Goal: Task Accomplishment & Management: Use online tool/utility

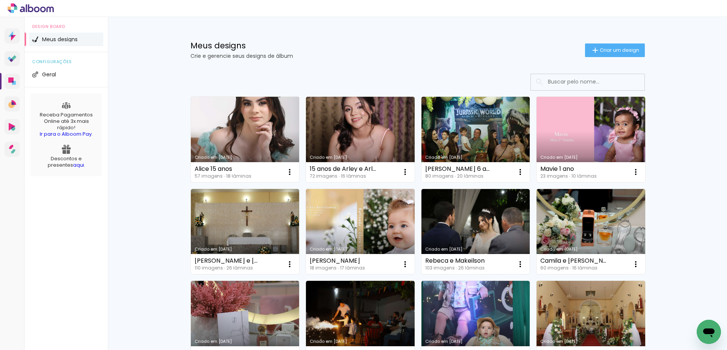
click at [257, 136] on link "Criado em [DATE]" at bounding box center [245, 140] width 109 height 86
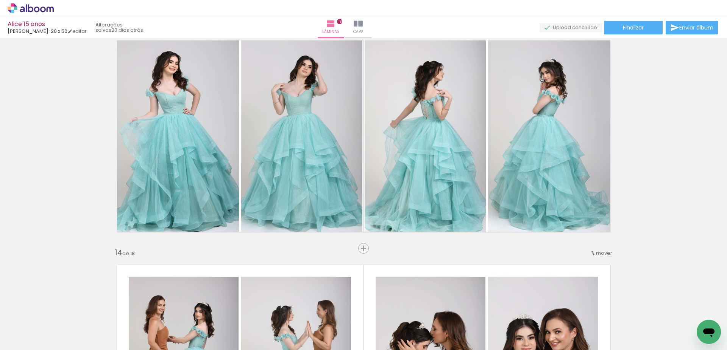
scroll to position [2724, 0]
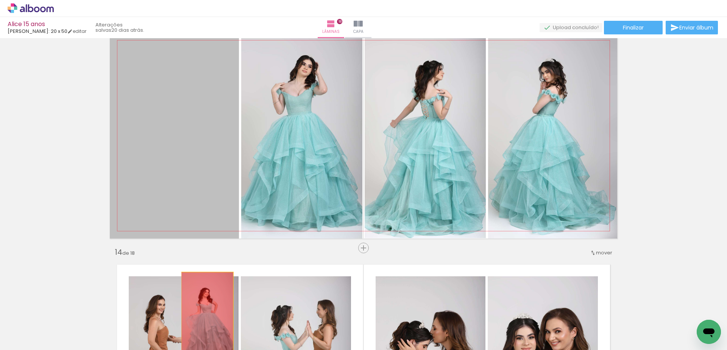
drag, startPoint x: 192, startPoint y: 208, endPoint x: 204, endPoint y: 314, distance: 105.9
click at [204, 314] on quentale-workspace at bounding box center [363, 175] width 727 height 350
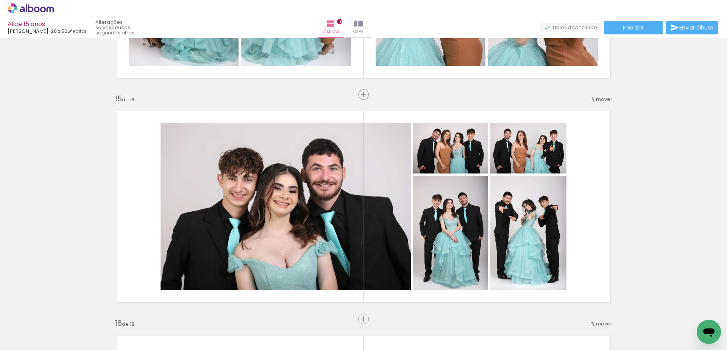
scroll to position [0, 1185]
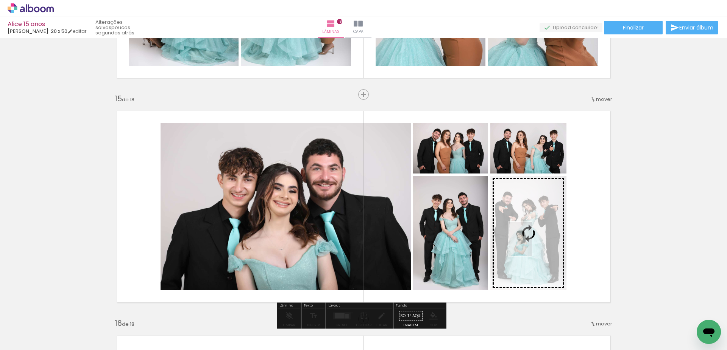
drag, startPoint x: 250, startPoint y: 333, endPoint x: 532, endPoint y: 245, distance: 295.0
click at [532, 245] on quentale-workspace at bounding box center [363, 175] width 727 height 350
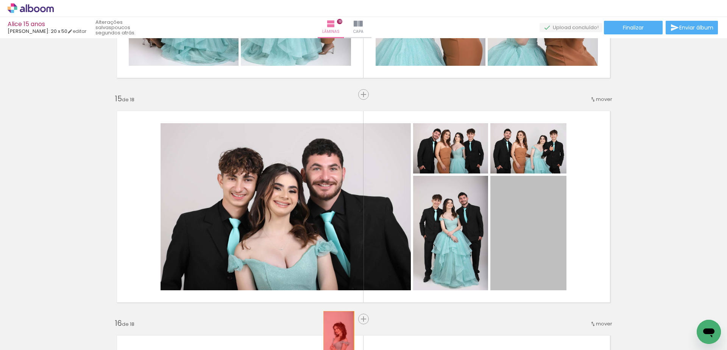
drag, startPoint x: 528, startPoint y: 253, endPoint x: 336, endPoint y: 335, distance: 208.9
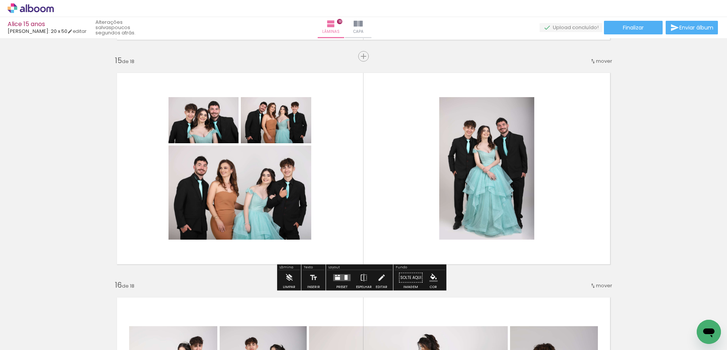
scroll to position [3141, 0]
click at [340, 278] on quentale-layouter at bounding box center [341, 278] width 17 height 7
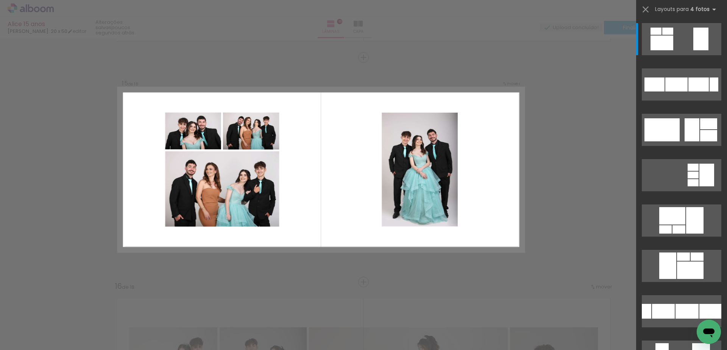
scroll to position [3139, 0]
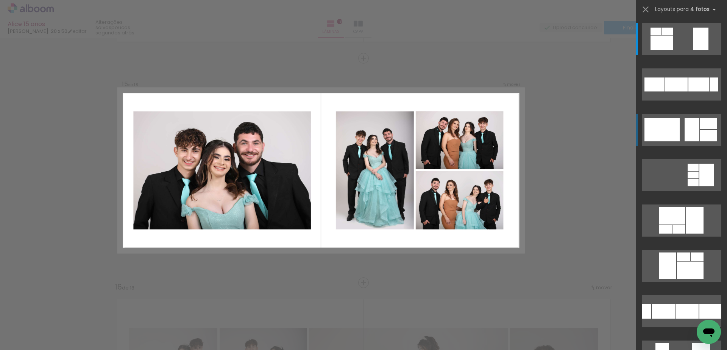
click at [661, 35] on div at bounding box center [655, 31] width 11 height 7
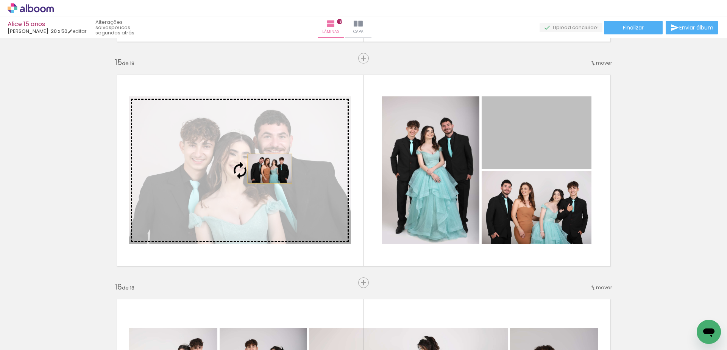
drag, startPoint x: 526, startPoint y: 140, endPoint x: 267, endPoint y: 169, distance: 260.8
click at [0, 0] on slot at bounding box center [0, 0] width 0 height 0
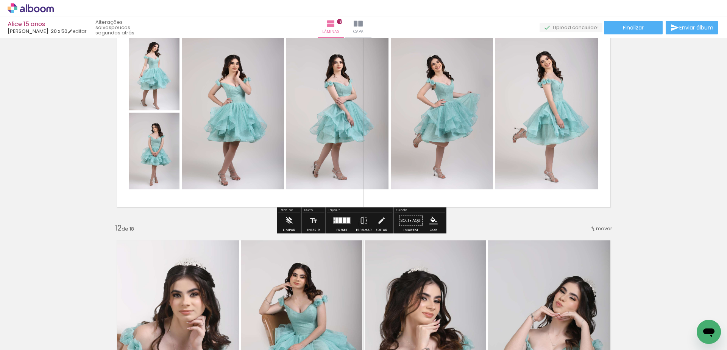
scroll to position [2295, 0]
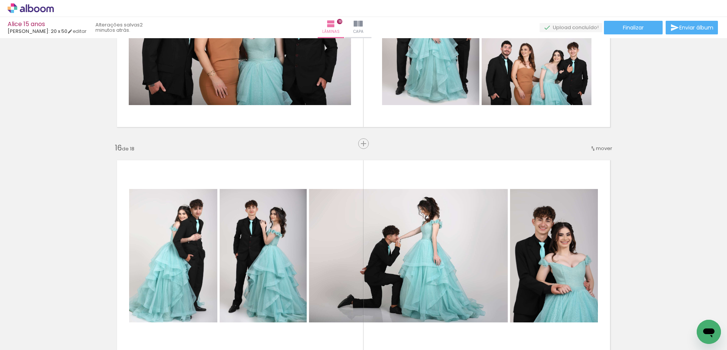
scroll to position [0, 593]
click at [361, 142] on span "Inserir lâmina" at bounding box center [367, 144] width 30 height 5
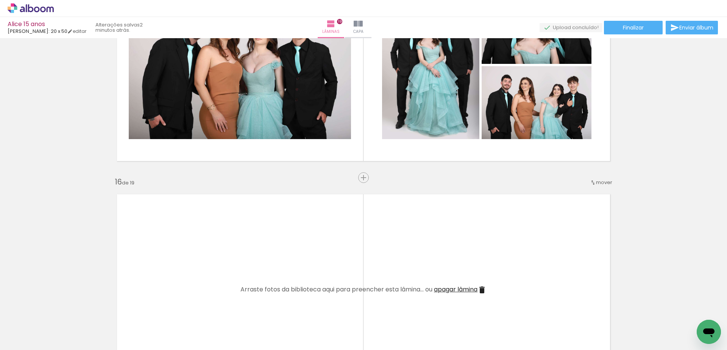
scroll to position [3278, 0]
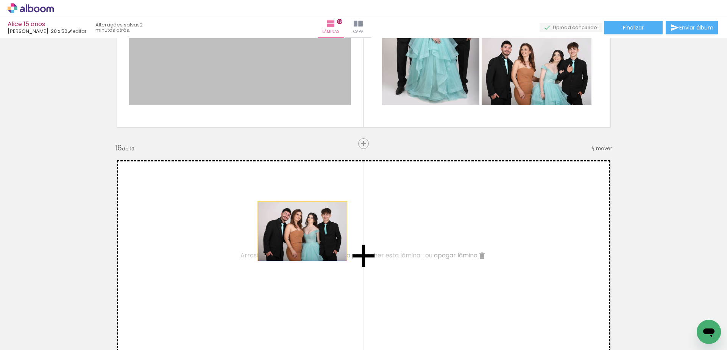
drag, startPoint x: 302, startPoint y: 87, endPoint x: 299, endPoint y: 232, distance: 144.6
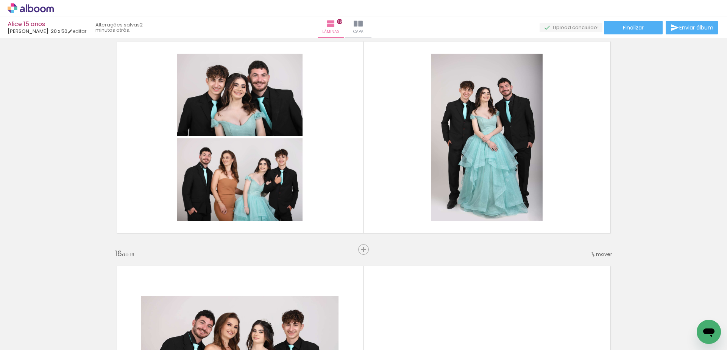
scroll to position [3127, 0]
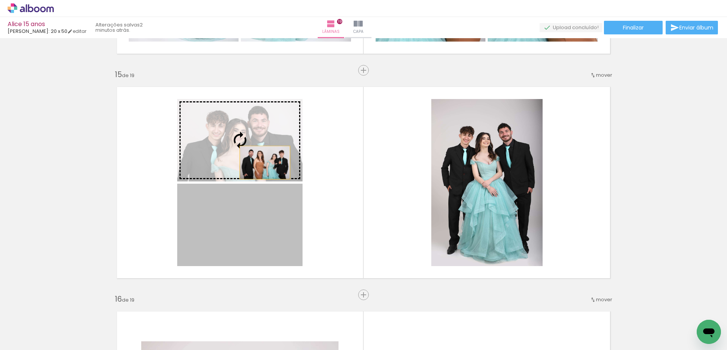
drag, startPoint x: 254, startPoint y: 241, endPoint x: 262, endPoint y: 162, distance: 79.5
click at [0, 0] on slot at bounding box center [0, 0] width 0 height 0
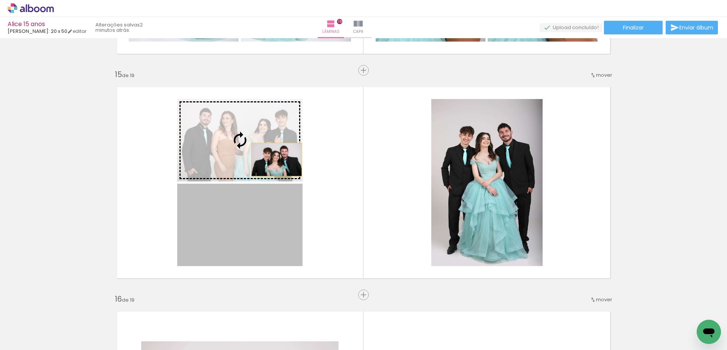
drag, startPoint x: 269, startPoint y: 227, endPoint x: 274, endPoint y: 160, distance: 67.1
click at [0, 0] on slot at bounding box center [0, 0] width 0 height 0
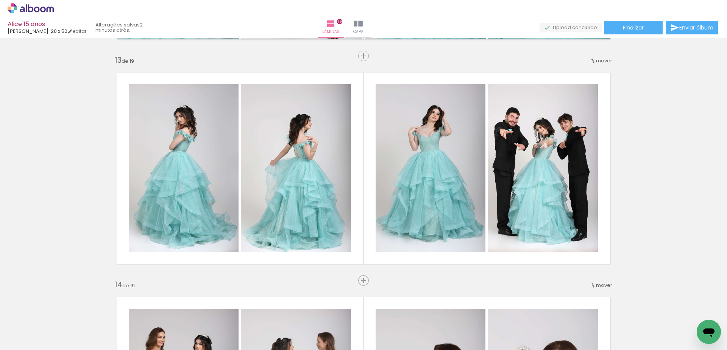
scroll to position [2673, 0]
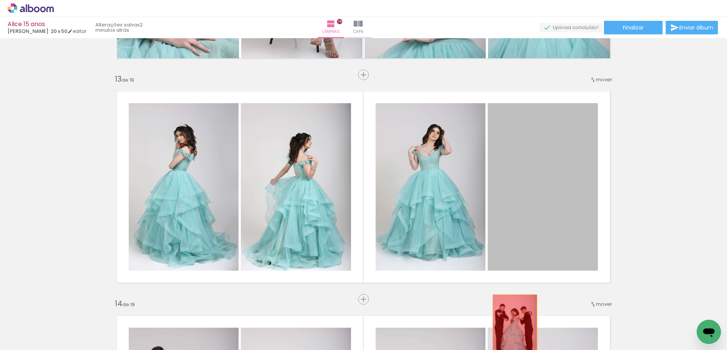
drag, startPoint x: 542, startPoint y: 246, endPoint x: 512, endPoint y: 328, distance: 87.5
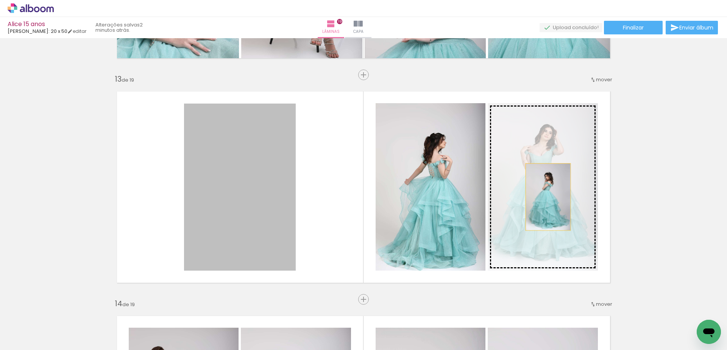
drag, startPoint x: 230, startPoint y: 202, endPoint x: 545, endPoint y: 197, distance: 314.5
click at [0, 0] on slot at bounding box center [0, 0] width 0 height 0
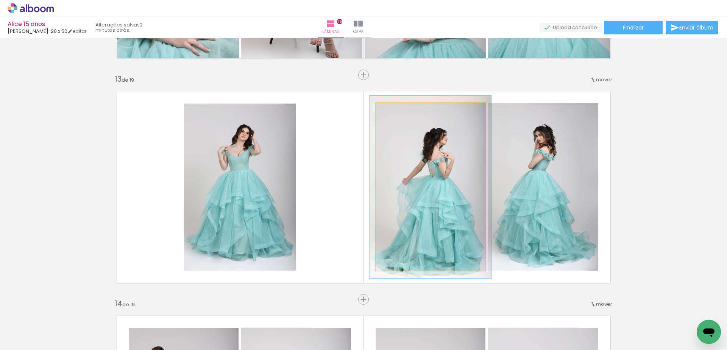
type paper-slider "109"
click at [396, 112] on div at bounding box center [395, 111] width 12 height 12
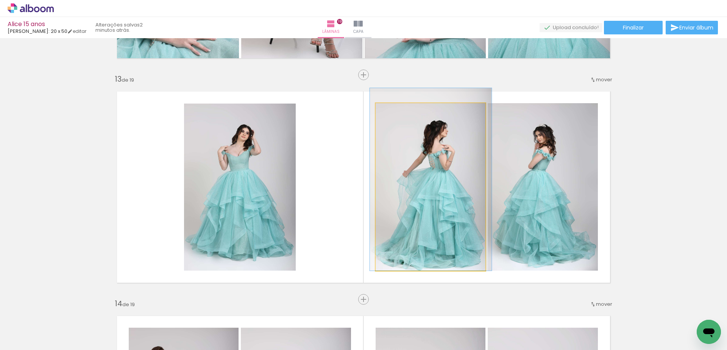
drag, startPoint x: 437, startPoint y: 212, endPoint x: 437, endPoint y: 199, distance: 12.5
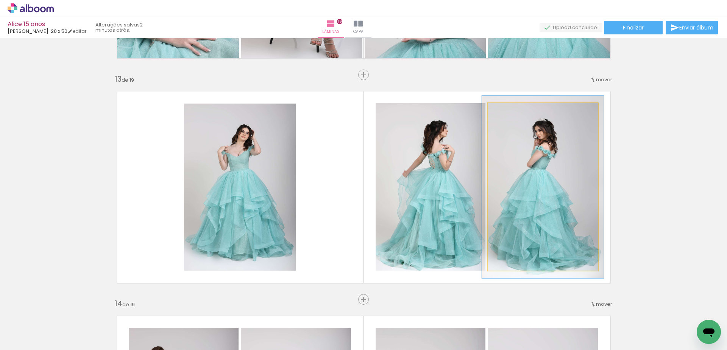
type paper-slider "109"
click at [506, 111] on div at bounding box center [507, 111] width 7 height 7
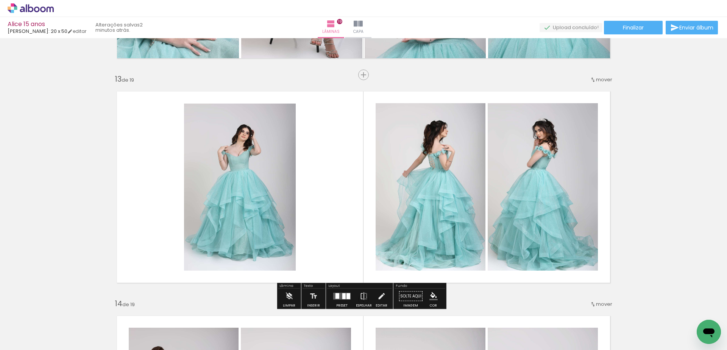
click at [212, 177] on quentale-photo at bounding box center [240, 187] width 112 height 167
click at [212, 178] on quentale-photo at bounding box center [240, 187] width 112 height 167
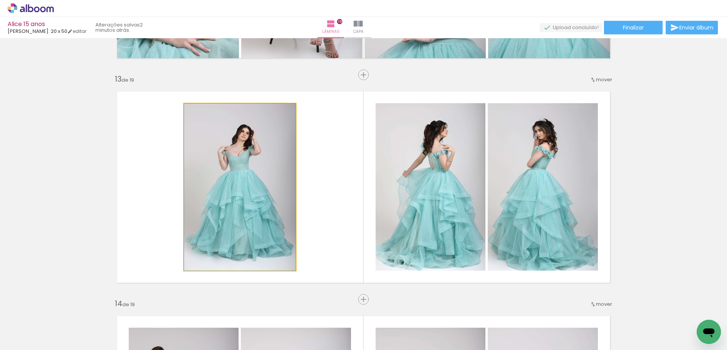
click at [212, 178] on quentale-photo at bounding box center [240, 187] width 112 height 167
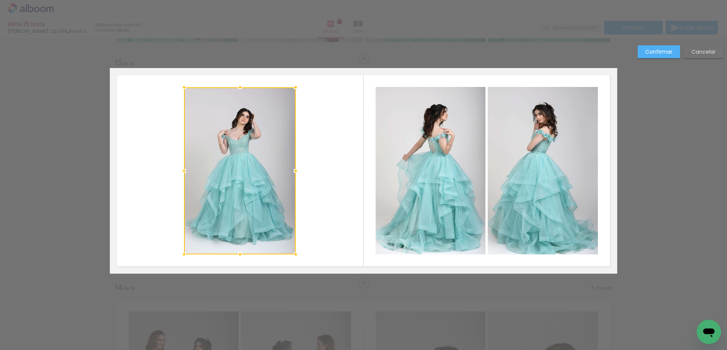
scroll to position [2690, 0]
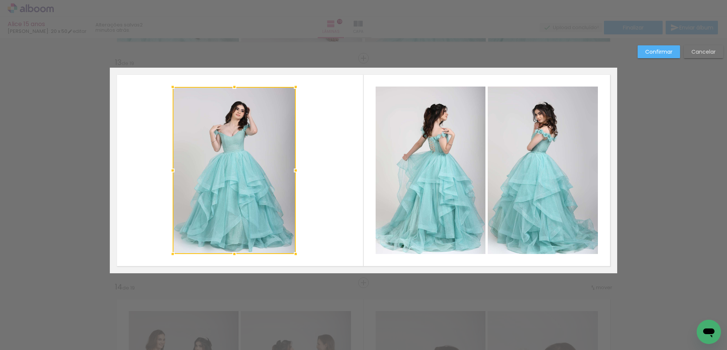
drag, startPoint x: 180, startPoint y: 171, endPoint x: 168, endPoint y: 171, distance: 11.4
click at [168, 171] on div at bounding box center [172, 170] width 15 height 15
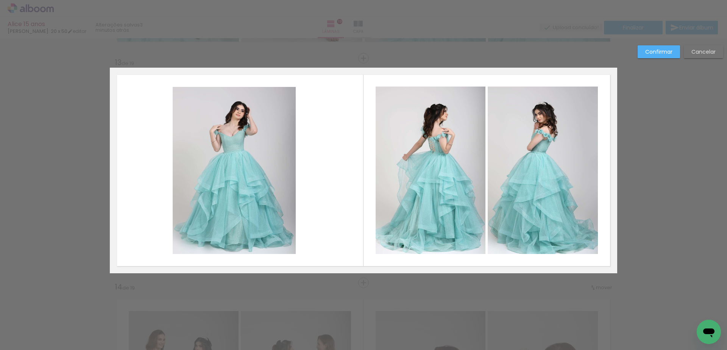
click at [283, 178] on quentale-photo at bounding box center [234, 170] width 123 height 167
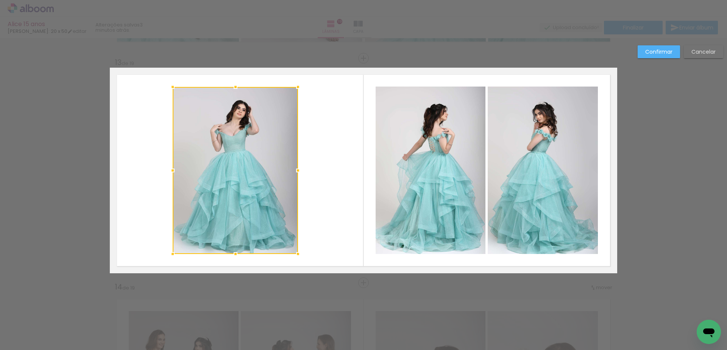
click at [296, 173] on div at bounding box center [297, 170] width 15 height 15
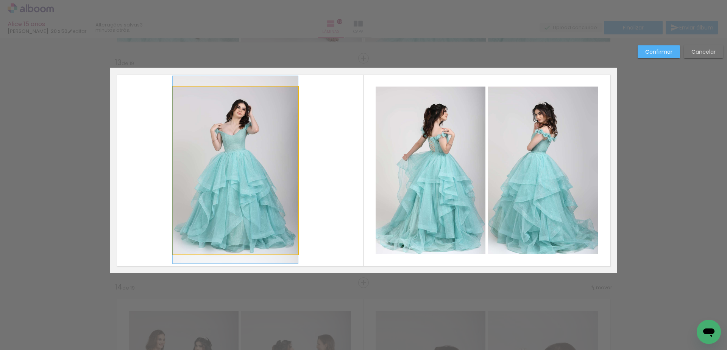
drag, startPoint x: 247, startPoint y: 162, endPoint x: 239, endPoint y: 162, distance: 8.4
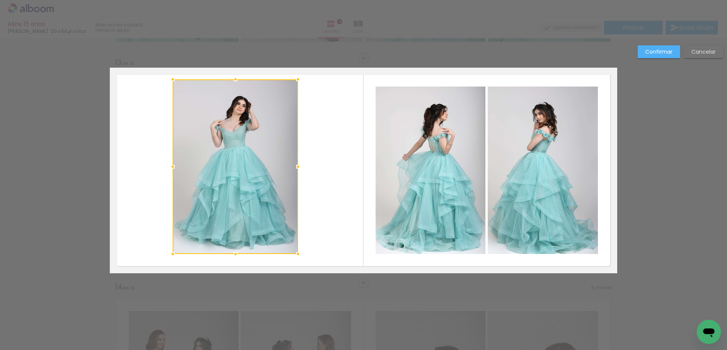
drag, startPoint x: 233, startPoint y: 90, endPoint x: 232, endPoint y: 83, distance: 7.7
click at [232, 83] on div at bounding box center [235, 79] width 15 height 15
drag, startPoint x: 233, startPoint y: 256, endPoint x: 235, endPoint y: 273, distance: 17.4
click at [235, 273] on album-spread "13 de 19" at bounding box center [363, 171] width 507 height 206
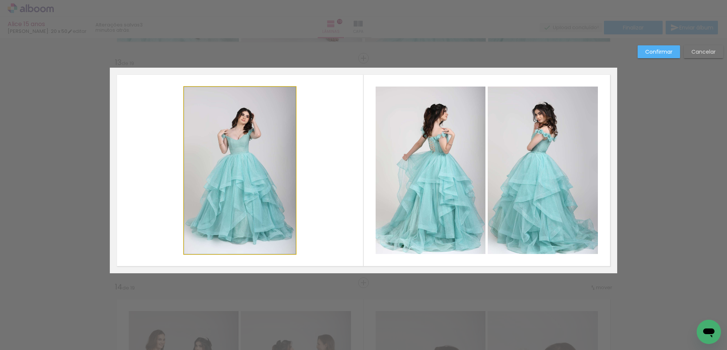
click at [244, 188] on quentale-photo at bounding box center [240, 170] width 112 height 167
click at [244, 188] on div at bounding box center [240, 170] width 112 height 167
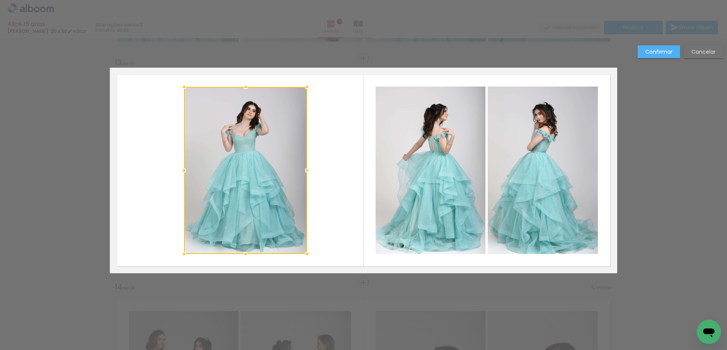
drag, startPoint x: 294, startPoint y: 172, endPoint x: 305, endPoint y: 175, distance: 11.7
click at [305, 175] on div at bounding box center [306, 170] width 15 height 15
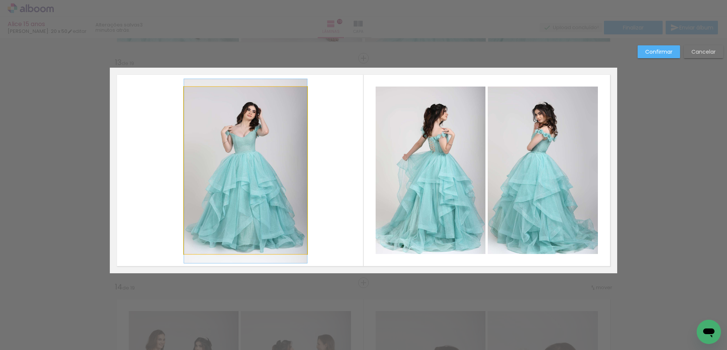
drag, startPoint x: 249, startPoint y: 175, endPoint x: 236, endPoint y: 176, distance: 12.9
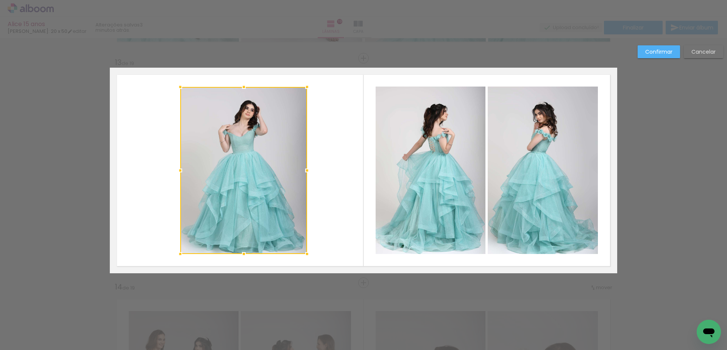
click at [174, 171] on div at bounding box center [180, 170] width 15 height 15
click at [0, 0] on slot "Confirmar" at bounding box center [0, 0] width 0 height 0
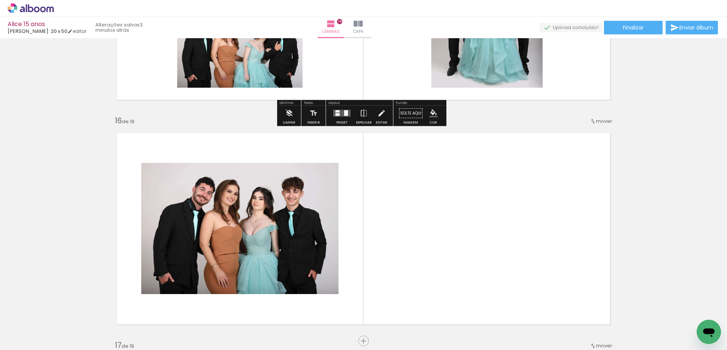
scroll to position [3333, 0]
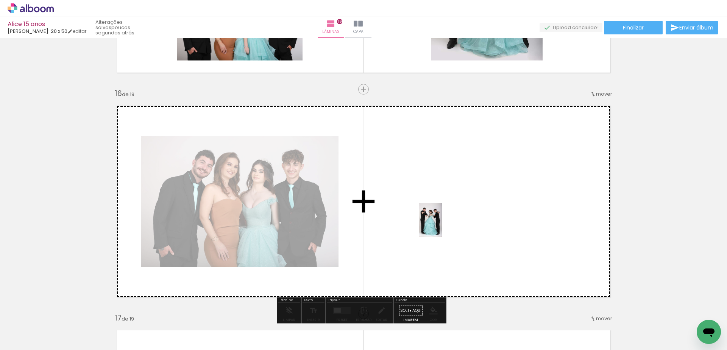
drag, startPoint x: 673, startPoint y: 330, endPoint x: 441, endPoint y: 225, distance: 254.4
click at [441, 225] on quentale-workspace at bounding box center [363, 175] width 727 height 350
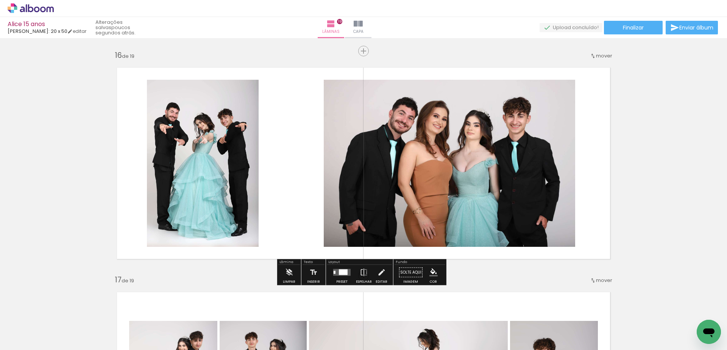
scroll to position [3371, 0]
click at [339, 272] on div at bounding box center [343, 273] width 9 height 6
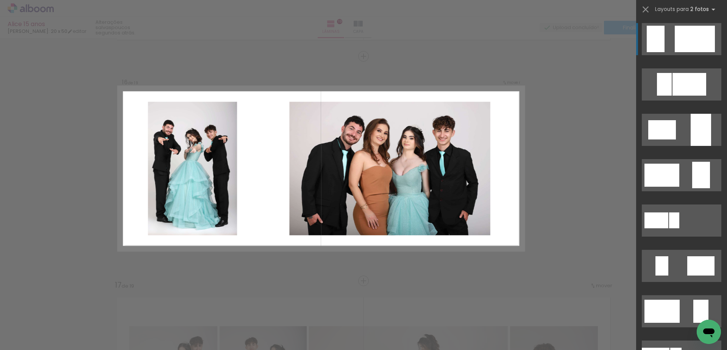
scroll to position [3364, 0]
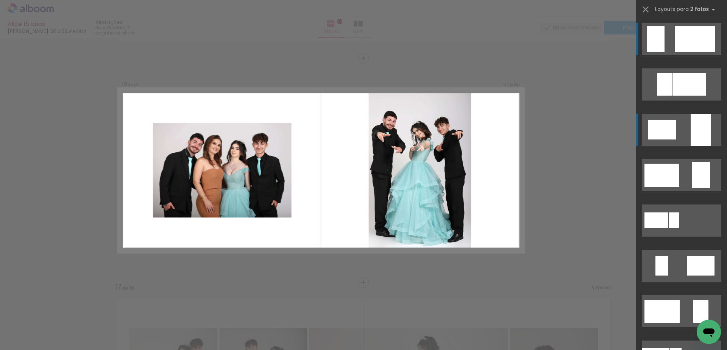
click at [705, 141] on div at bounding box center [700, 130] width 20 height 32
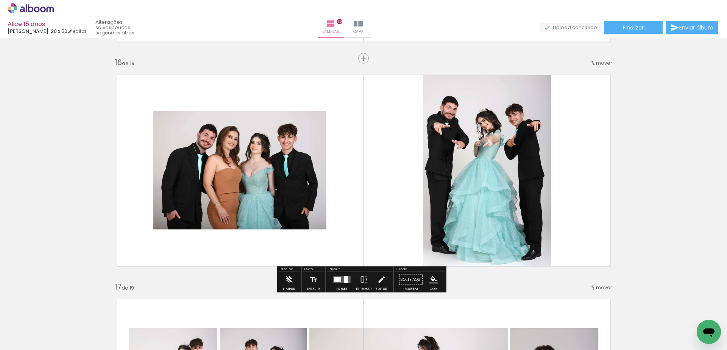
click at [222, 212] on quentale-photo at bounding box center [239, 170] width 173 height 118
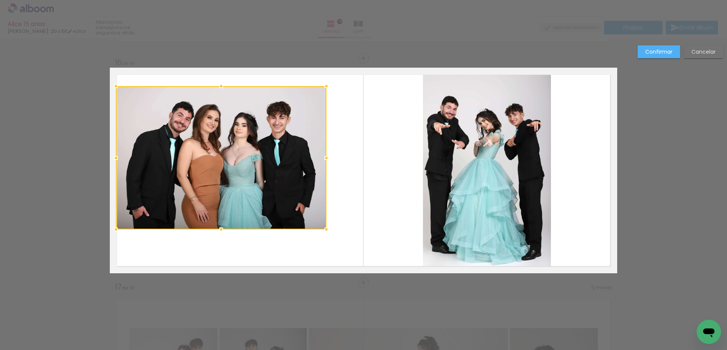
drag, startPoint x: 150, startPoint y: 110, endPoint x: 114, endPoint y: 86, distance: 43.2
click at [114, 86] on div at bounding box center [115, 86] width 15 height 15
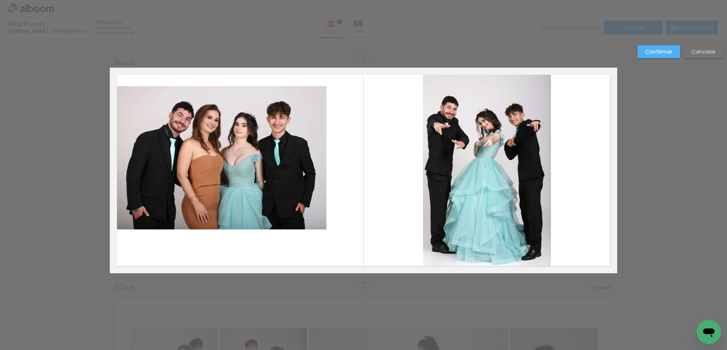
click at [316, 173] on quentale-photo at bounding box center [221, 157] width 210 height 143
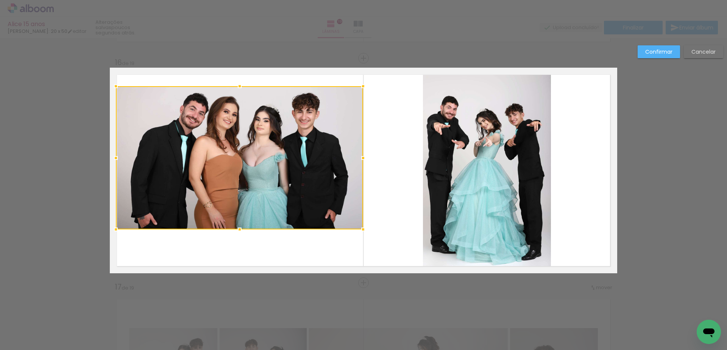
drag, startPoint x: 324, startPoint y: 157, endPoint x: 360, endPoint y: 169, distance: 37.8
click at [360, 169] on div at bounding box center [239, 157] width 247 height 143
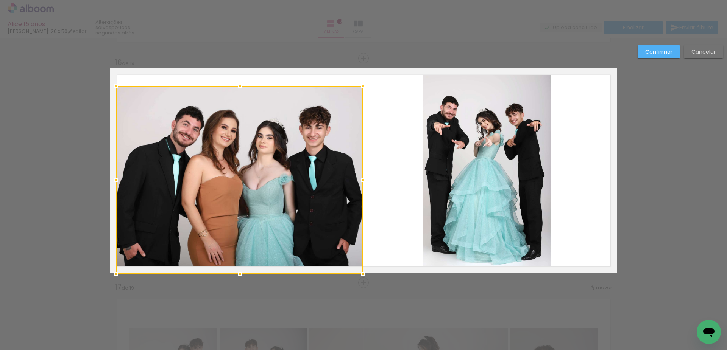
drag, startPoint x: 238, startPoint y: 229, endPoint x: 238, endPoint y: 267, distance: 37.5
click at [238, 267] on div at bounding box center [239, 273] width 15 height 15
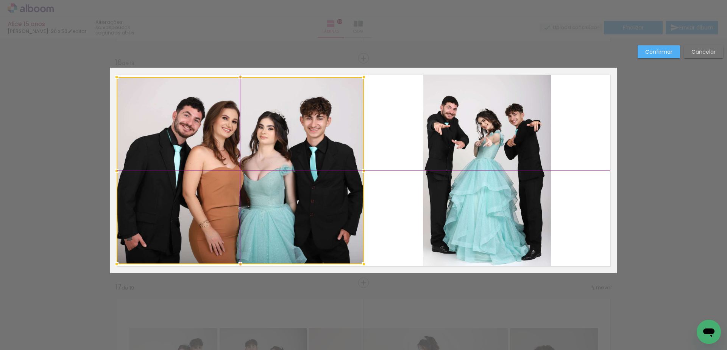
drag, startPoint x: 254, startPoint y: 208, endPoint x: 253, endPoint y: 201, distance: 7.6
click at [253, 201] on div at bounding box center [240, 170] width 247 height 187
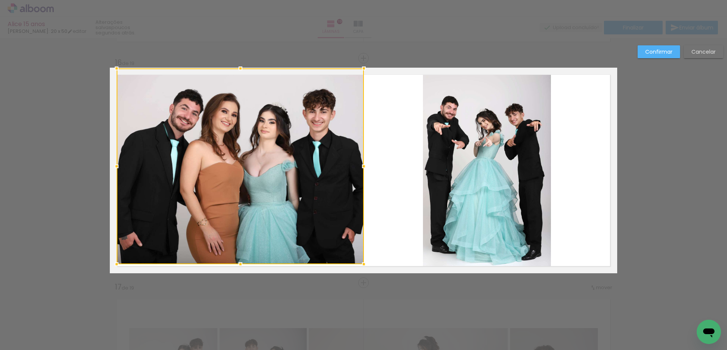
click at [237, 74] on div at bounding box center [240, 68] width 15 height 15
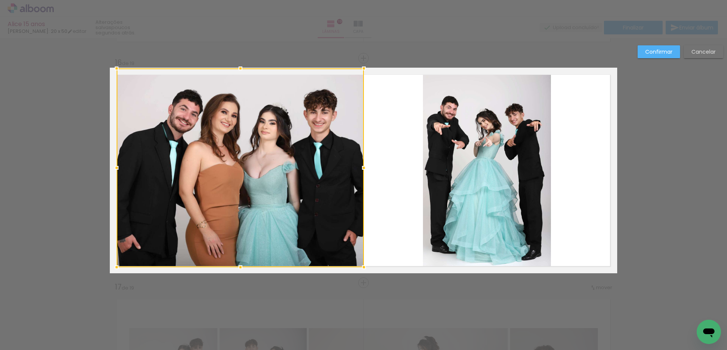
drag, startPoint x: 237, startPoint y: 263, endPoint x: 235, endPoint y: 260, distance: 4.1
click at [235, 260] on div at bounding box center [240, 267] width 15 height 15
drag, startPoint x: 238, startPoint y: 67, endPoint x: 237, endPoint y: 74, distance: 7.0
click at [237, 74] on div at bounding box center [240, 68] width 15 height 15
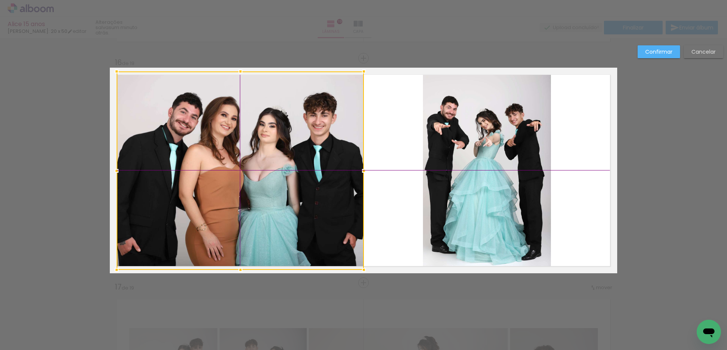
drag, startPoint x: 255, startPoint y: 143, endPoint x: 254, endPoint y: 147, distance: 4.1
click at [254, 147] on div at bounding box center [240, 171] width 247 height 199
click at [0, 0] on slot "Confirmar" at bounding box center [0, 0] width 0 height 0
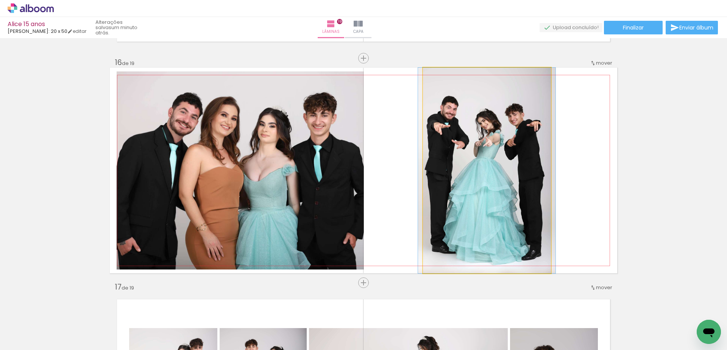
click at [487, 142] on quentale-photo at bounding box center [487, 171] width 128 height 206
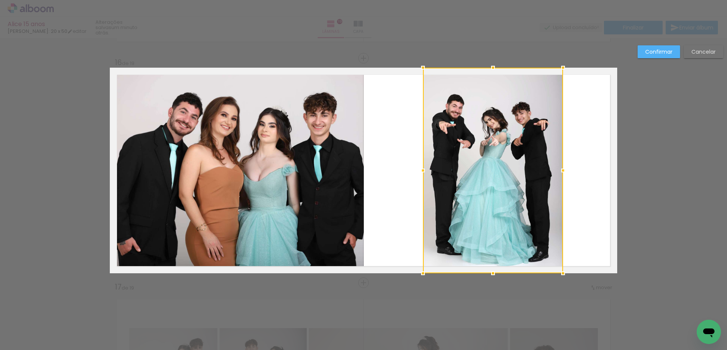
drag, startPoint x: 549, startPoint y: 173, endPoint x: 562, endPoint y: 173, distance: 13.6
click at [562, 173] on div at bounding box center [562, 170] width 15 height 15
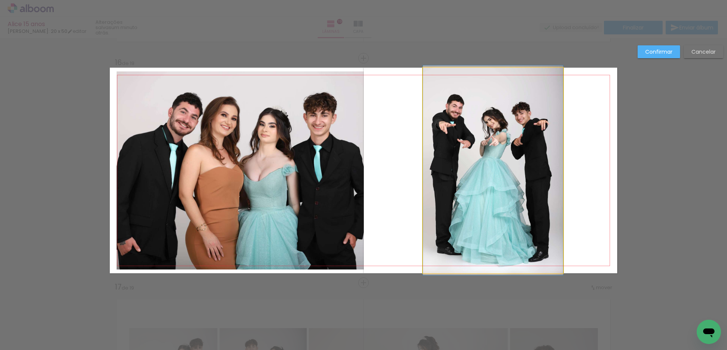
click at [432, 166] on quentale-photo at bounding box center [493, 171] width 140 height 206
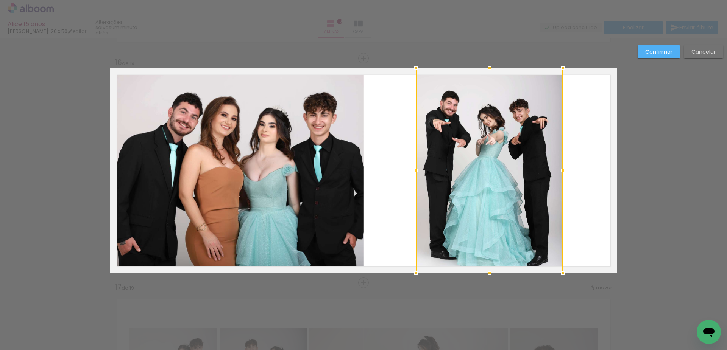
drag, startPoint x: 420, startPoint y: 171, endPoint x: 413, endPoint y: 170, distance: 6.9
click at [413, 170] on div at bounding box center [415, 170] width 15 height 15
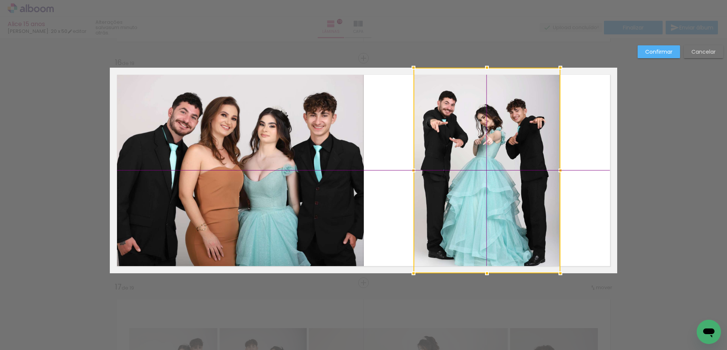
drag, startPoint x: 489, startPoint y: 196, endPoint x: 487, endPoint y: 190, distance: 6.7
click at [487, 190] on div at bounding box center [486, 171] width 147 height 206
click at [0, 0] on slot "Confirmar" at bounding box center [0, 0] width 0 height 0
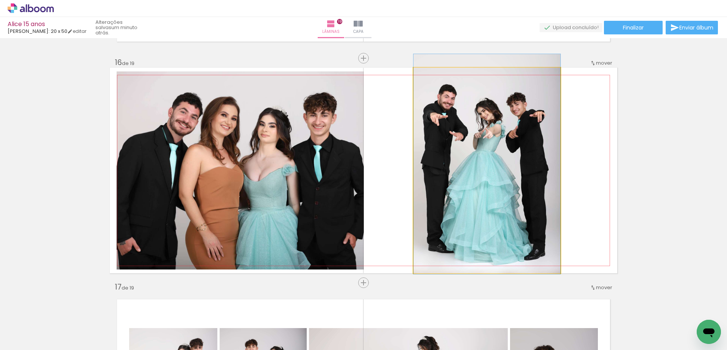
drag, startPoint x: 470, startPoint y: 201, endPoint x: 467, endPoint y: 194, distance: 7.1
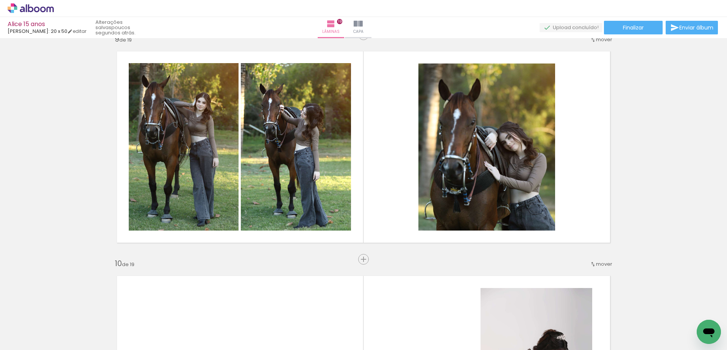
scroll to position [1800, 0]
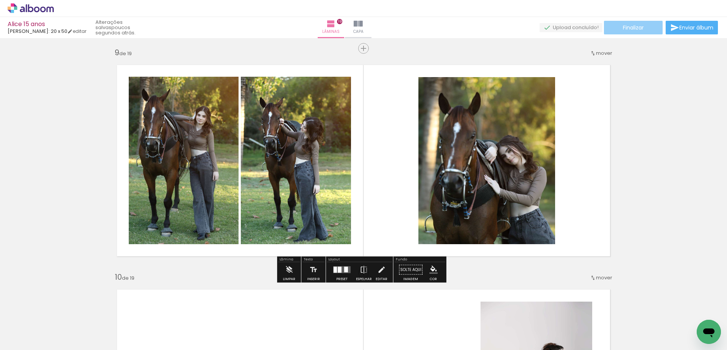
click at [627, 28] on span "Finalizar" at bounding box center [632, 27] width 21 height 5
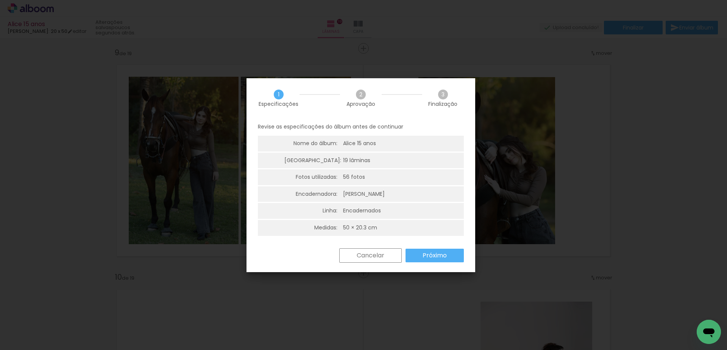
click at [447, 257] on paper-button "Próximo" at bounding box center [434, 256] width 58 height 14
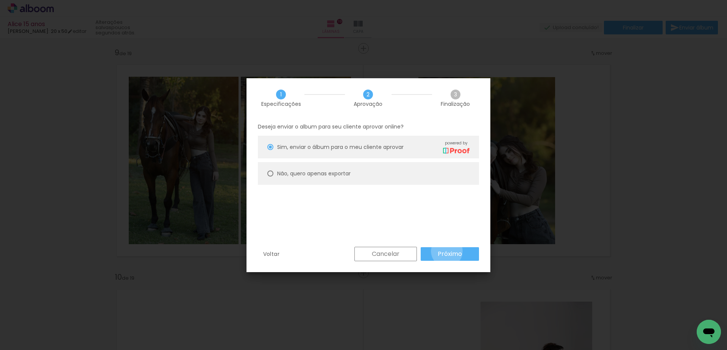
click at [0, 0] on slot "Próximo" at bounding box center [0, 0] width 0 height 0
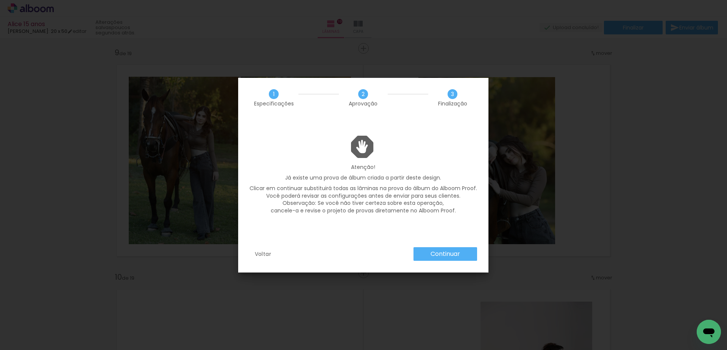
click at [0, 0] on slot "Continuar" at bounding box center [0, 0] width 0 height 0
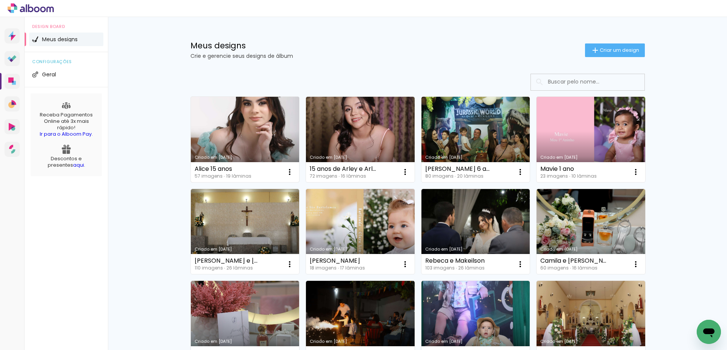
click at [255, 135] on link "Criado em [DATE]" at bounding box center [245, 140] width 109 height 86
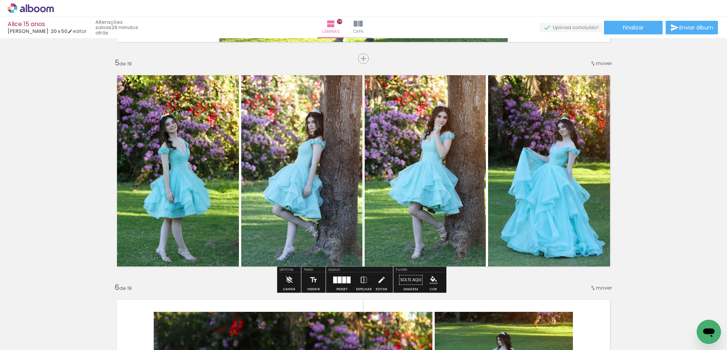
scroll to position [984, 0]
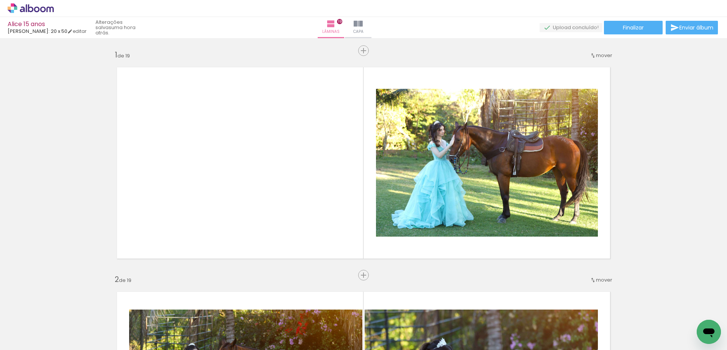
scroll to position [984, 0]
